Goal: Find specific page/section: Find specific page/section

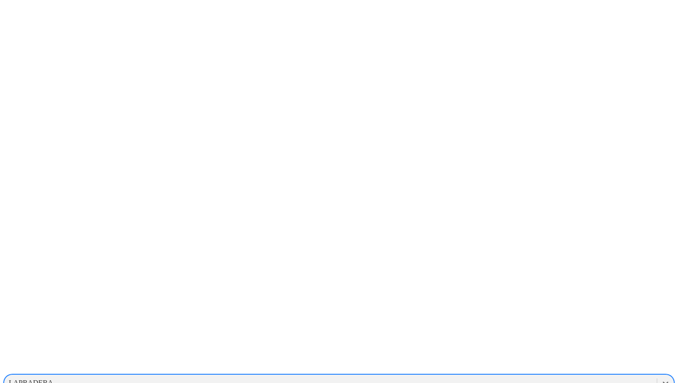
scroll to position [479, 0]
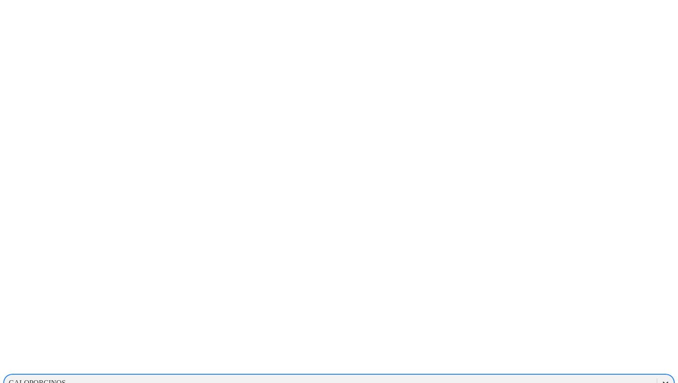
click at [661, 379] on icon at bounding box center [665, 383] width 9 height 9
